Goal: Navigation & Orientation: Find specific page/section

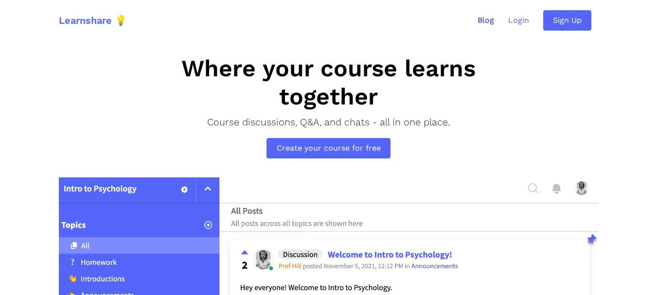
click at [490, 21] on link "Blog" at bounding box center [485, 20] width 31 height 25
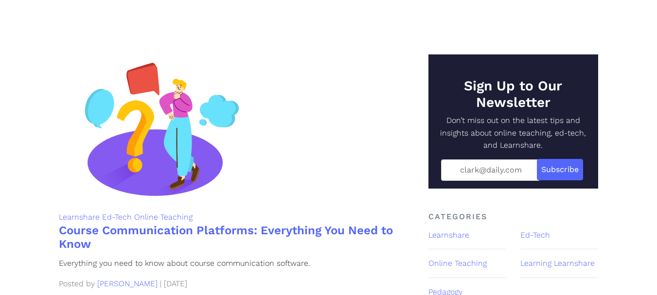
scroll to position [146, 0]
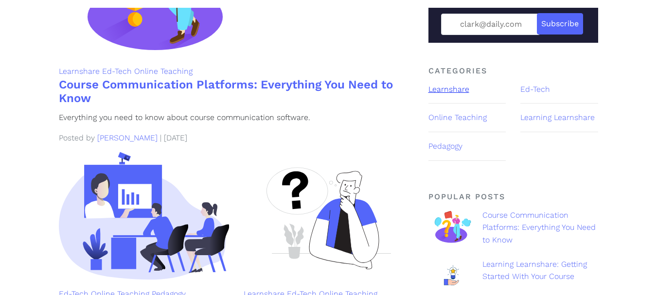
click at [464, 93] on link "Learnshare" at bounding box center [448, 89] width 41 height 9
